Goal: Find specific page/section

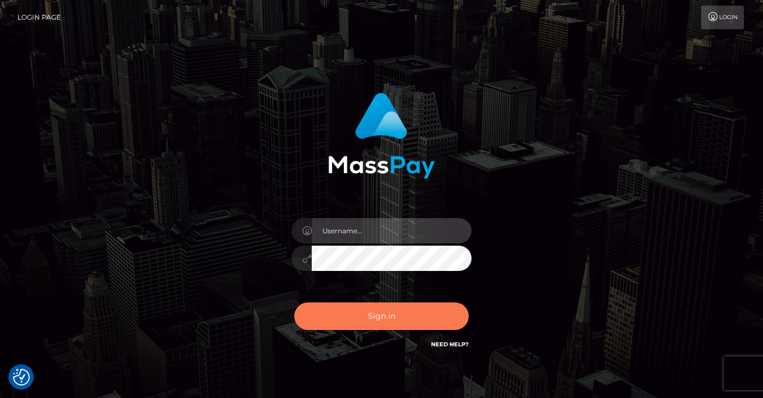
type input "[PERSON_NAME]"
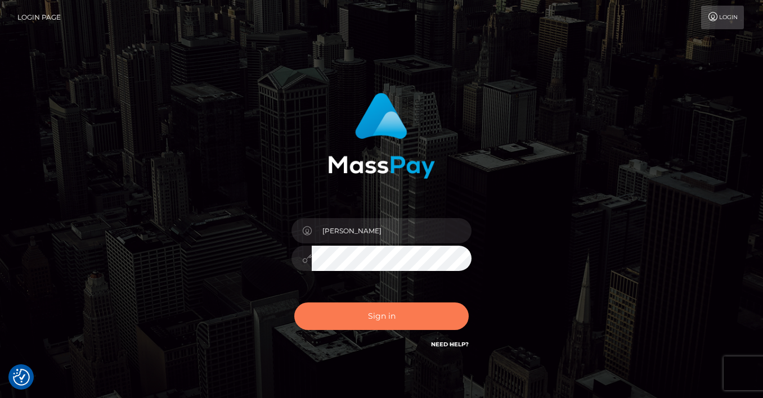
click at [365, 316] on button "Sign in" at bounding box center [381, 317] width 174 height 28
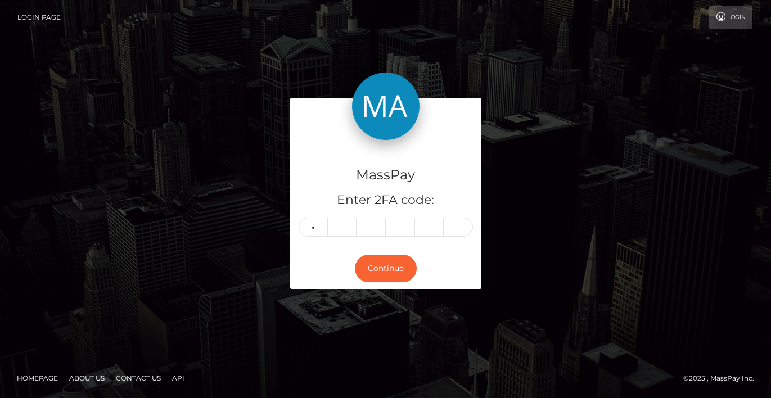
type input "8"
type input "5"
type input "3"
type input "8"
type input "7"
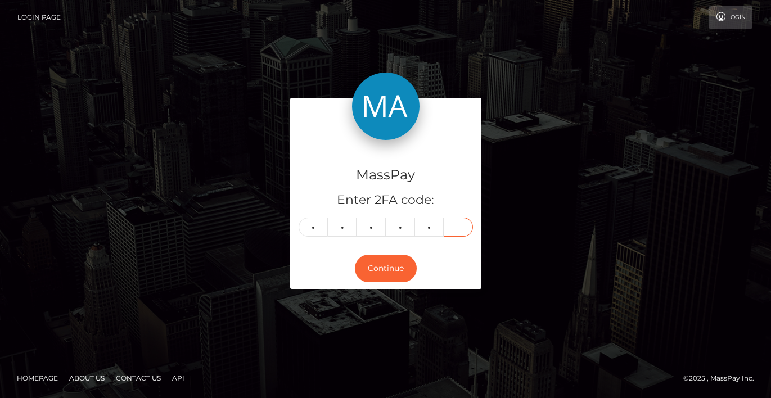
type input "9"
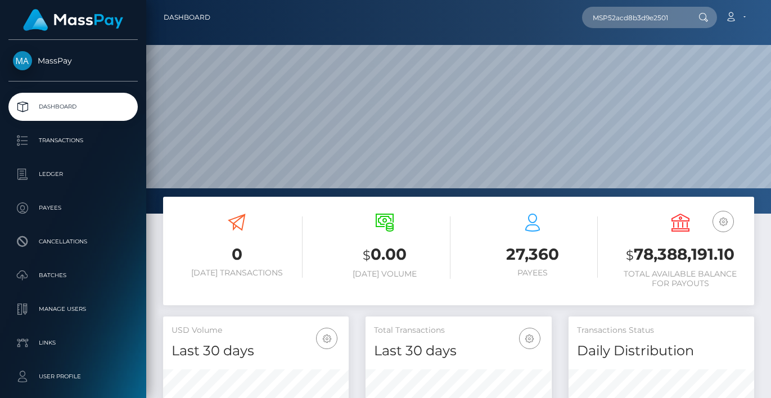
scroll to position [200, 186]
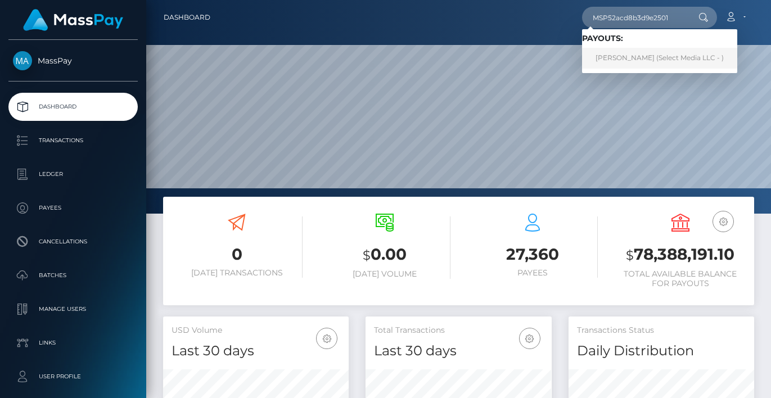
type input "MSP52acd8b3d9e2501"
click at [640, 61] on link "Yurani Jacome Cruz (Select Media LLC - )" at bounding box center [659, 58] width 155 height 21
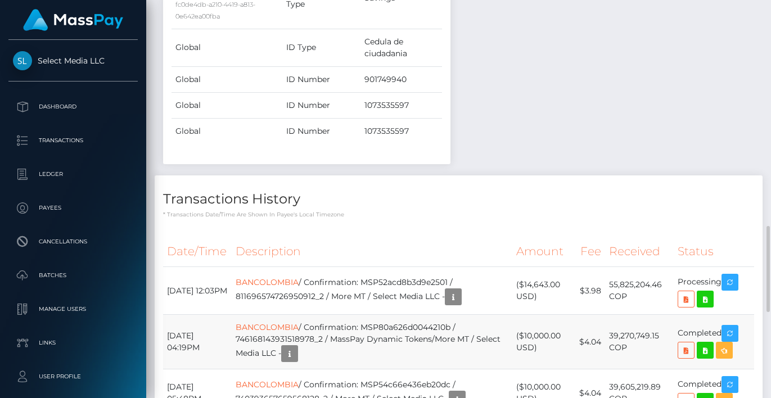
scroll to position [1173, 0]
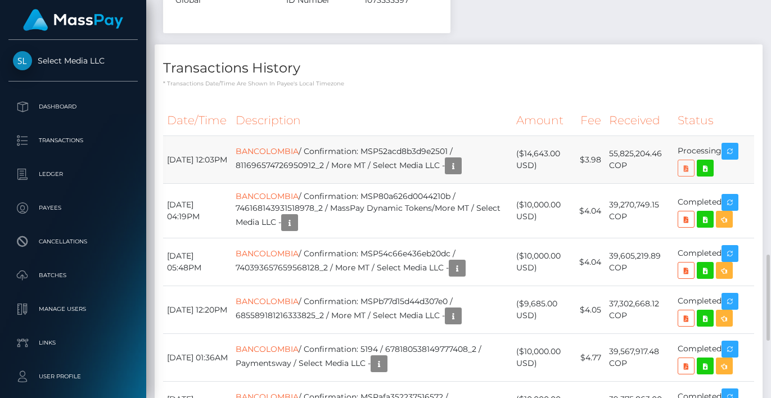
click at [684, 169] on icon at bounding box center [687, 168] width 14 height 14
